Goal: Find specific page/section: Find specific page/section

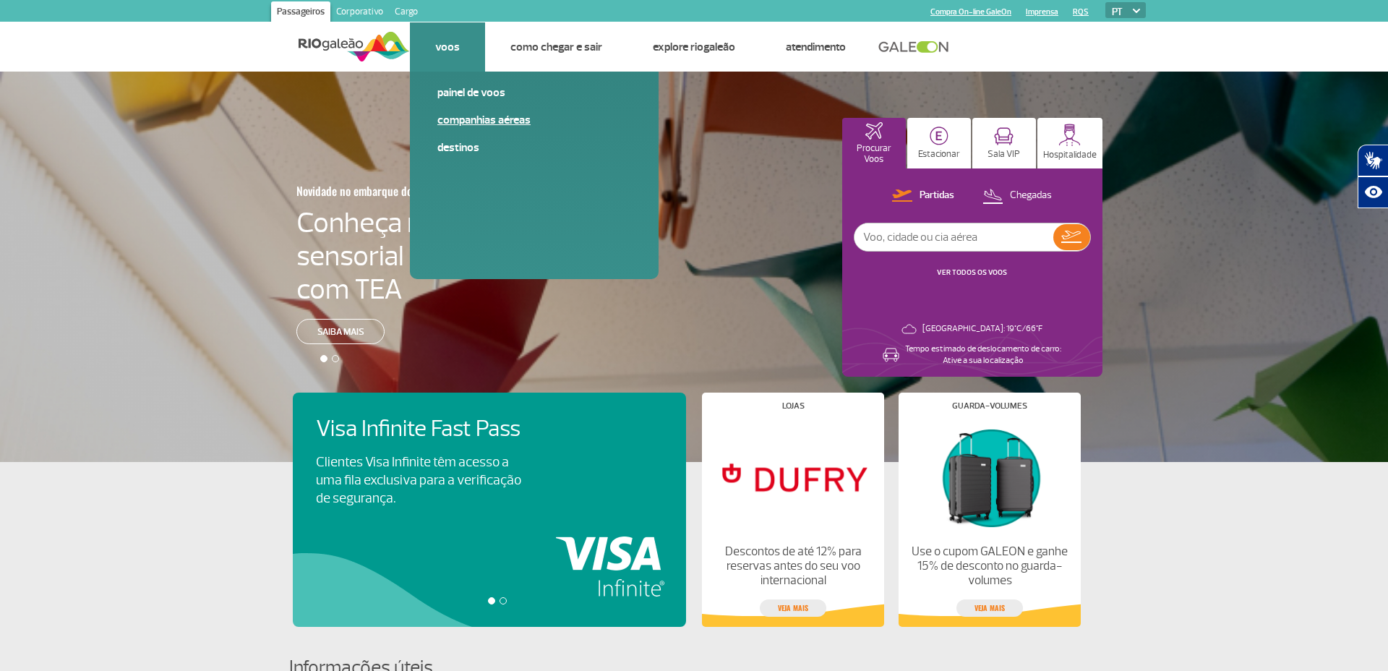
click at [471, 126] on link "Companhias Aéreas" at bounding box center [534, 120] width 194 height 16
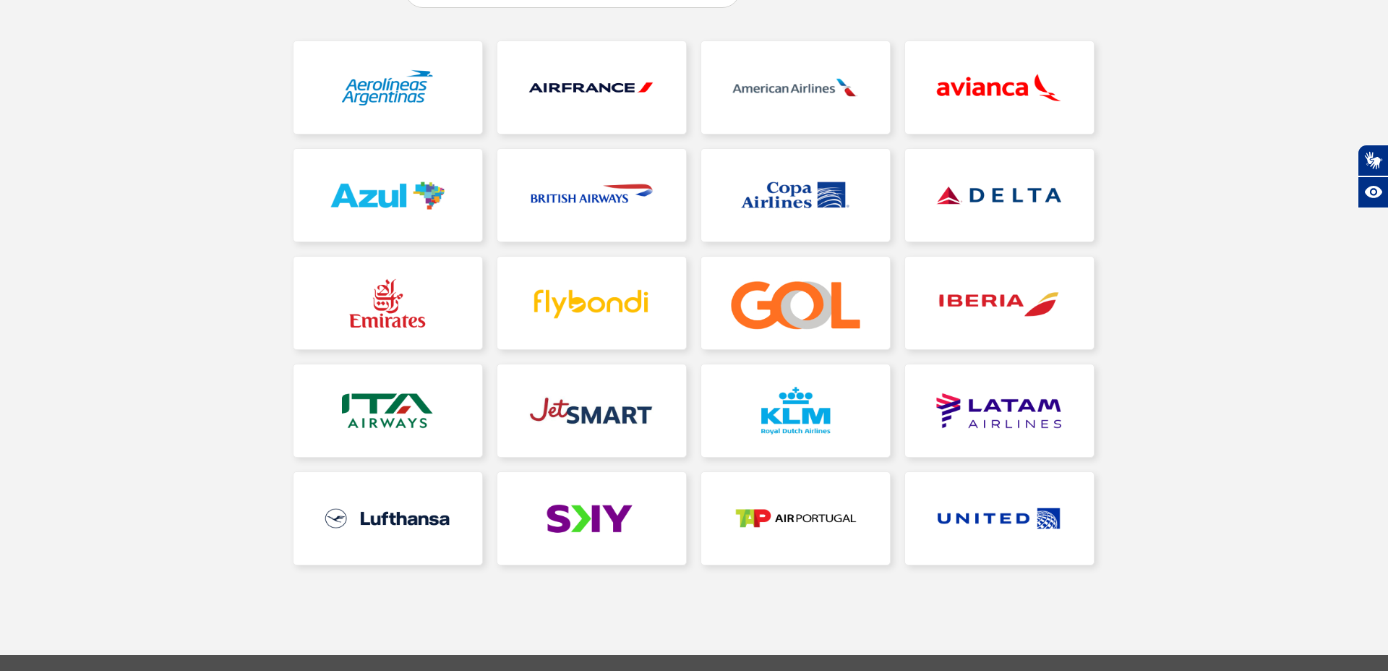
scroll to position [199, 0]
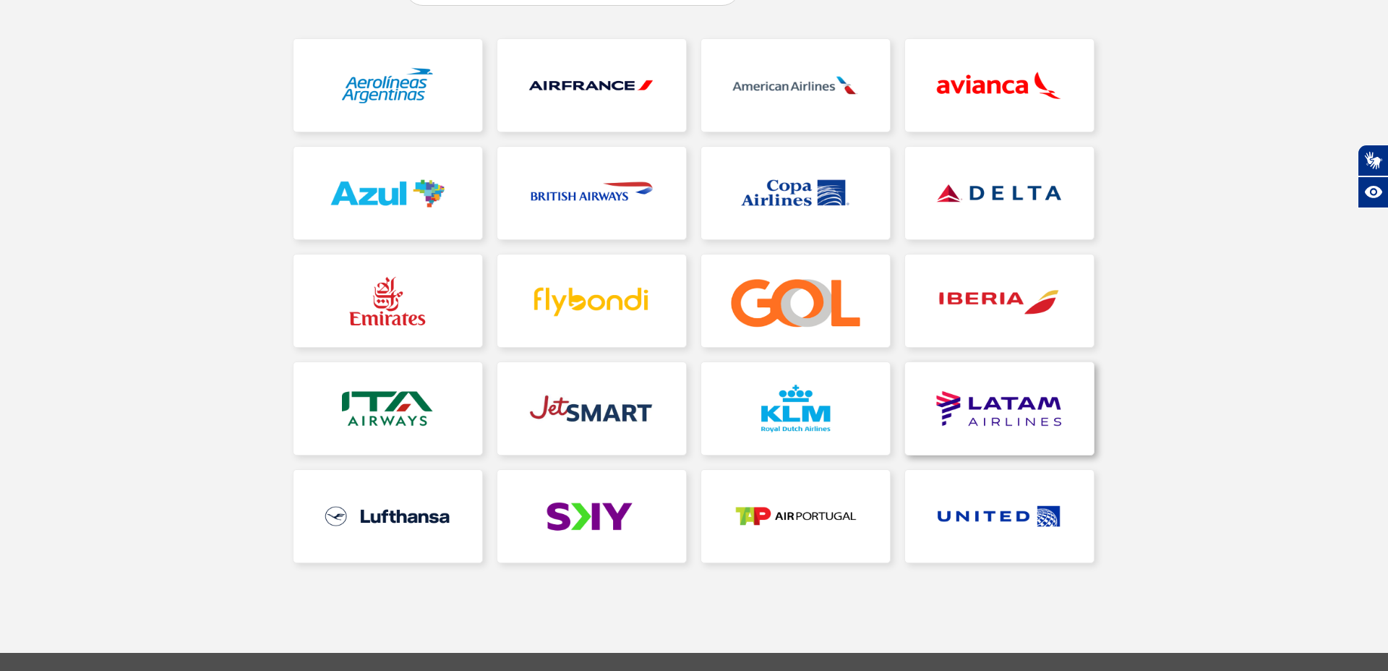
click at [979, 374] on link at bounding box center [999, 408] width 189 height 93
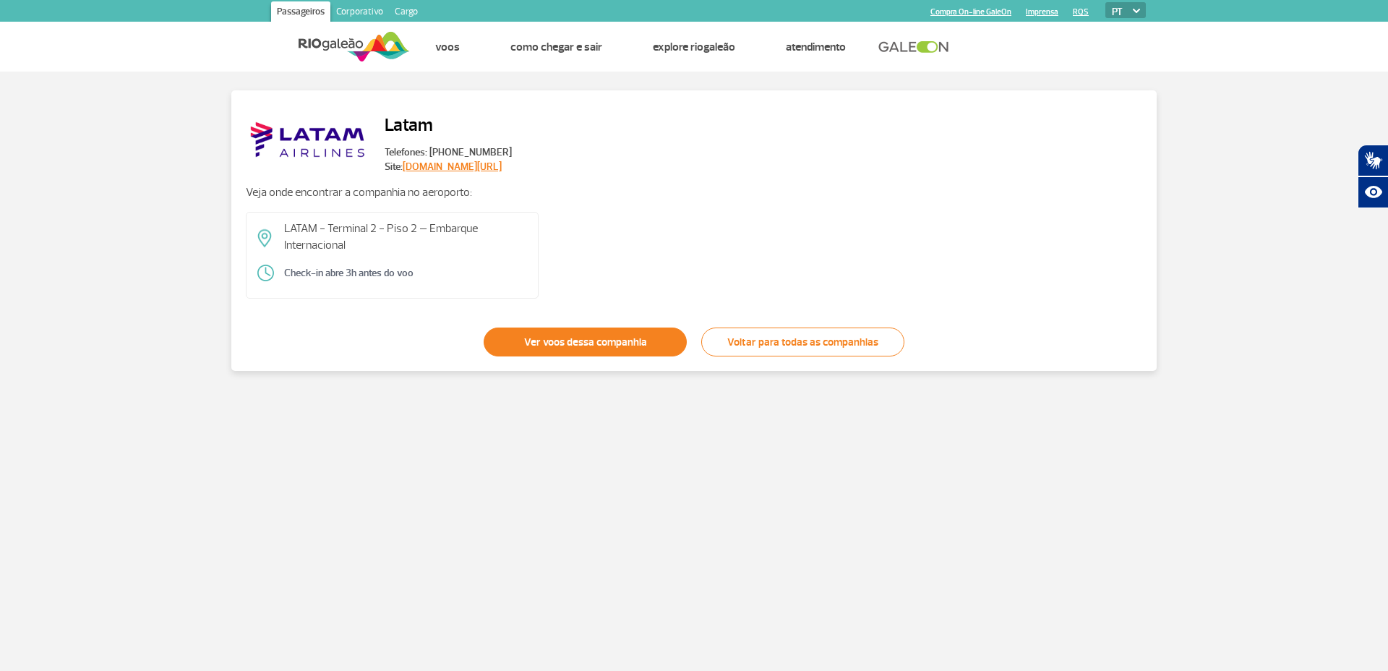
click at [596, 331] on link "Ver voos dessa companhia" at bounding box center [585, 341] width 203 height 29
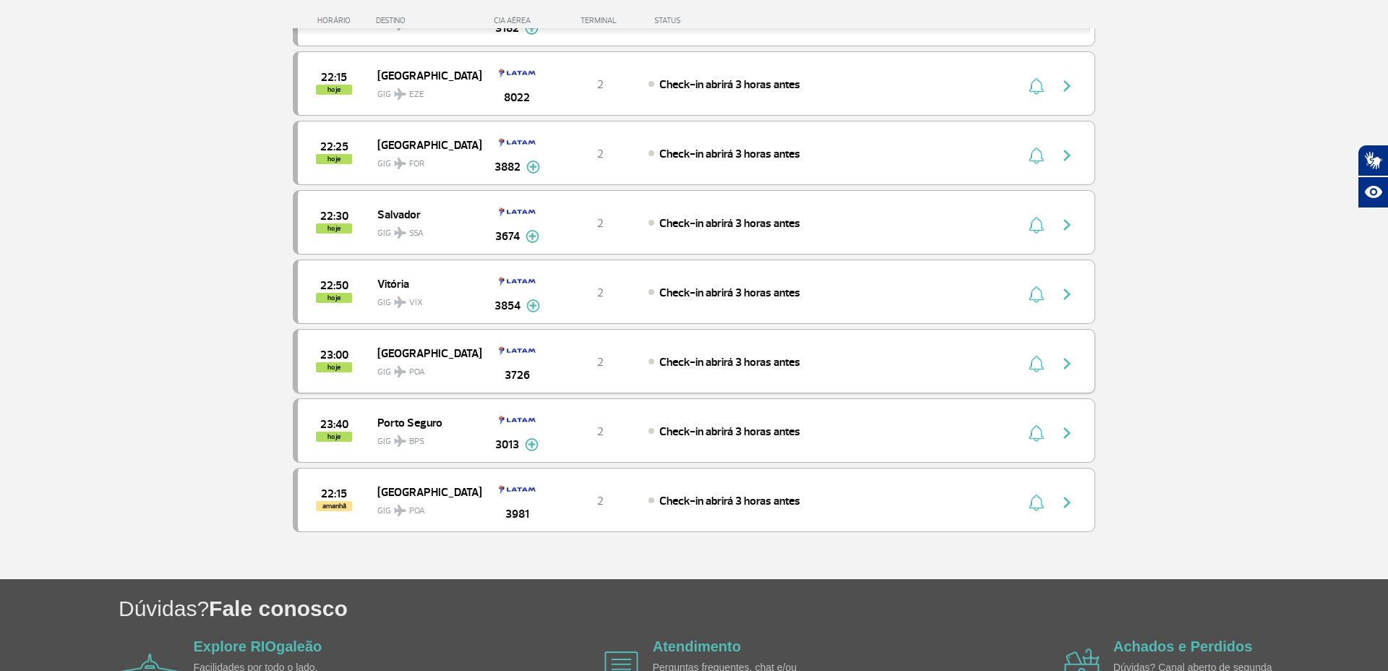
scroll to position [1831, 0]
